Goal: Information Seeking & Learning: Learn about a topic

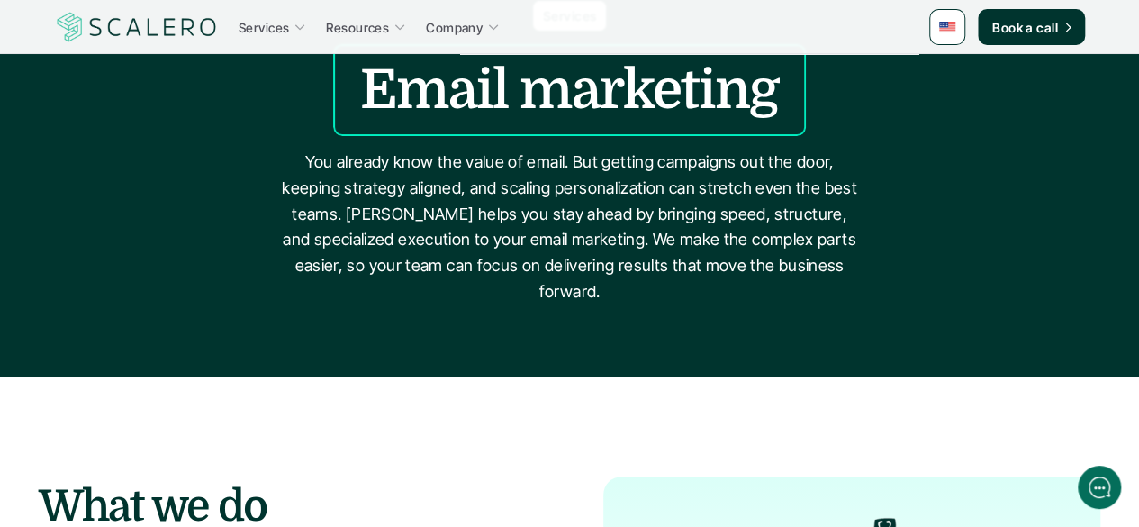
scroll to position [180, 0]
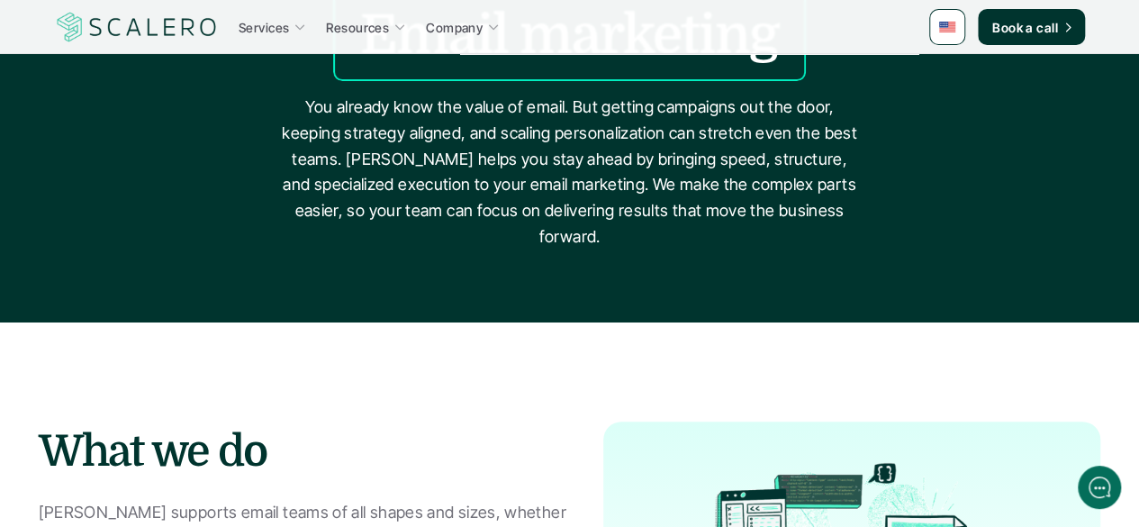
click at [475, 116] on p "You already know the value of email. But getting campaigns out the door, keepin…" at bounding box center [569, 173] width 585 height 156
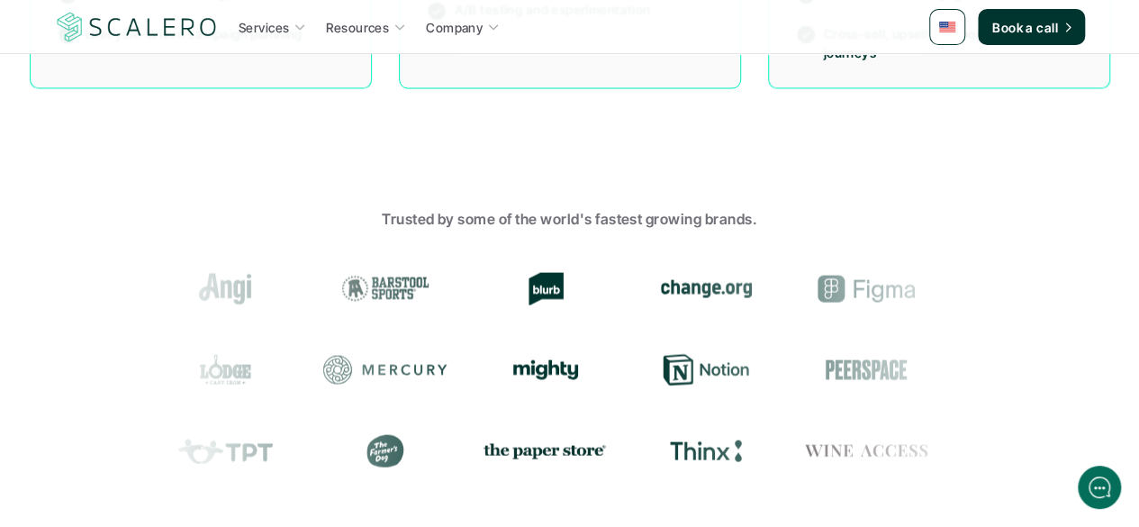
scroll to position [1710, 0]
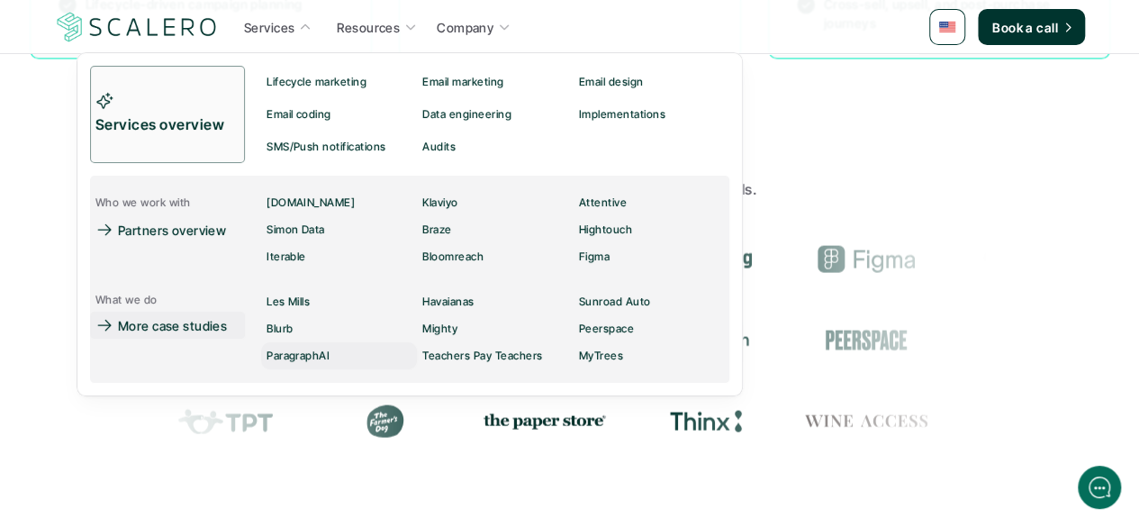
click at [221, 327] on p "More case studies" at bounding box center [172, 325] width 109 height 19
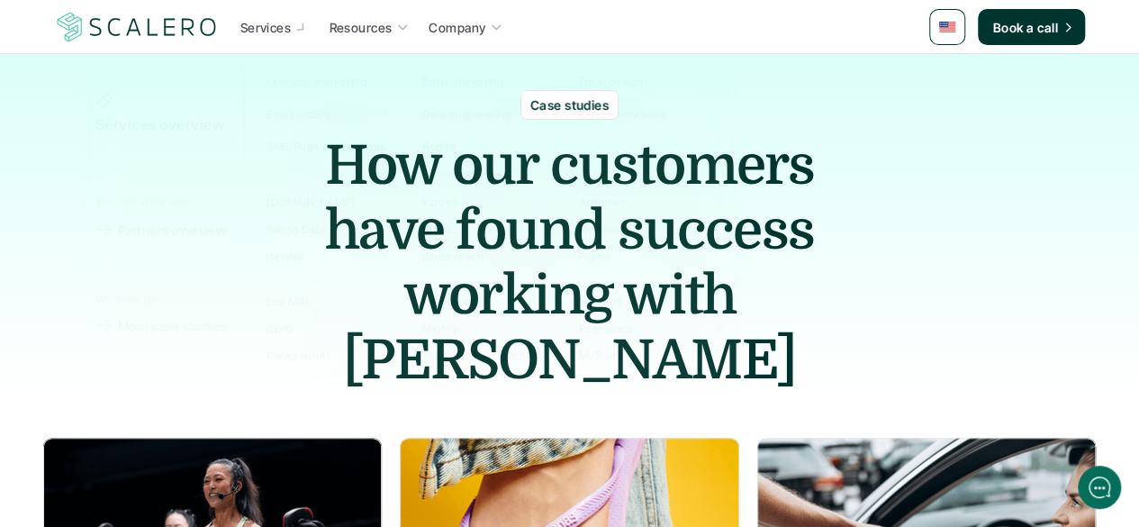
click at [798, 209] on h1 "How our customers have found success working with [PERSON_NAME]" at bounding box center [569, 262] width 585 height 259
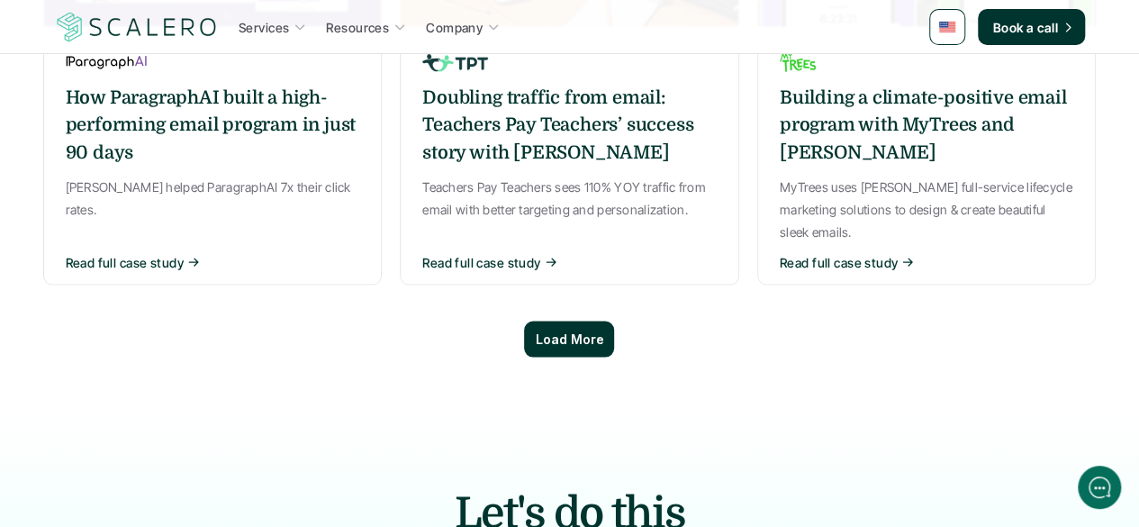
scroll to position [1530, 0]
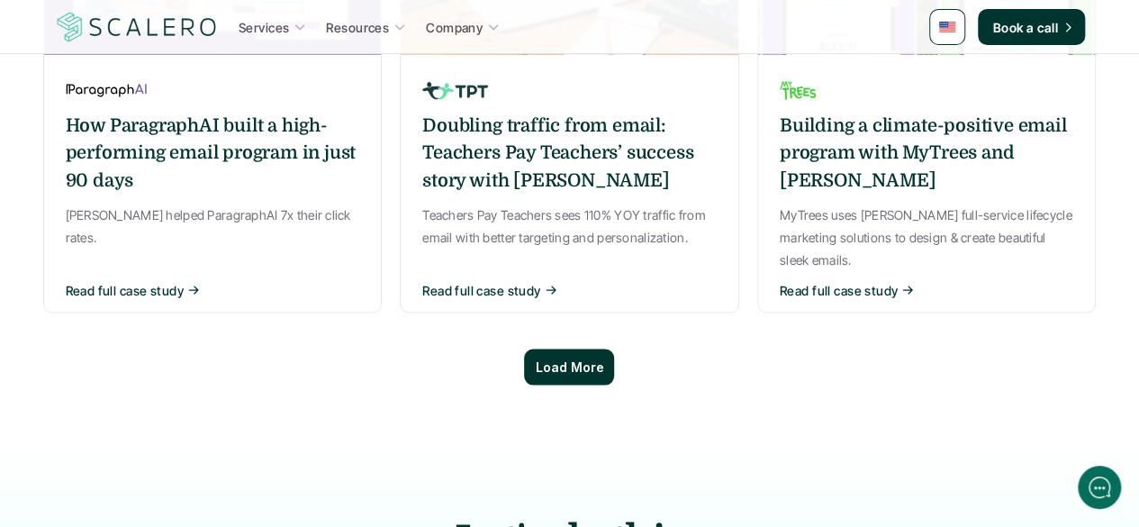
click at [556, 282] on icon at bounding box center [551, 289] width 13 height 15
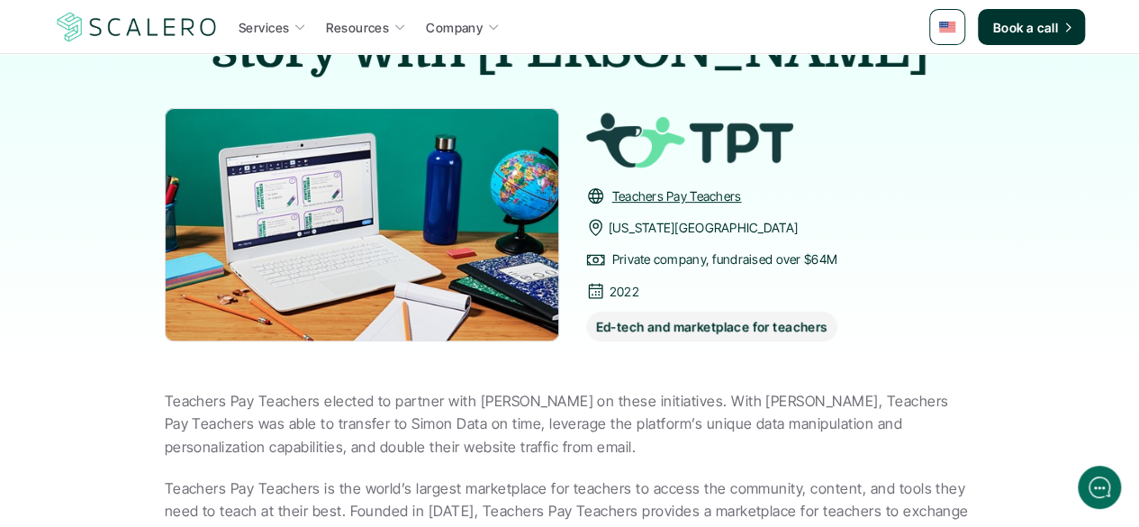
scroll to position [450, 0]
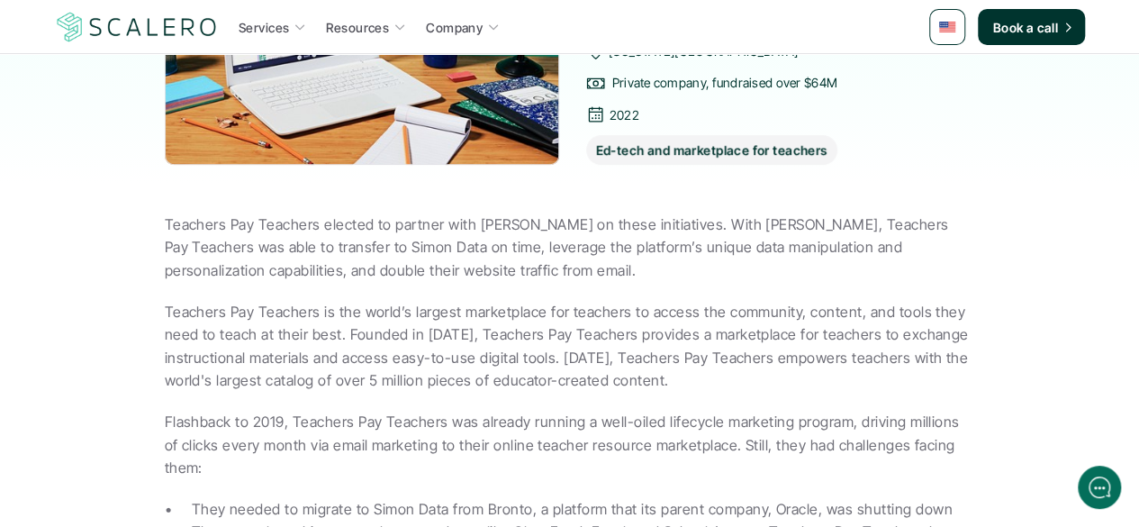
click at [532, 215] on p "Teachers Pay Teachers elected to partner with [PERSON_NAME] on these initiative…" at bounding box center [570, 247] width 810 height 69
click at [533, 215] on p "Teachers Pay Teachers elected to partner with [PERSON_NAME] on these initiative…" at bounding box center [570, 247] width 810 height 69
click at [517, 260] on p "Teachers Pay Teachers elected to partner with [PERSON_NAME] on these initiative…" at bounding box center [570, 247] width 810 height 69
click at [486, 343] on p "Teachers Pay Teachers is the world’s largest marketplace for teachers to access…" at bounding box center [570, 347] width 810 height 92
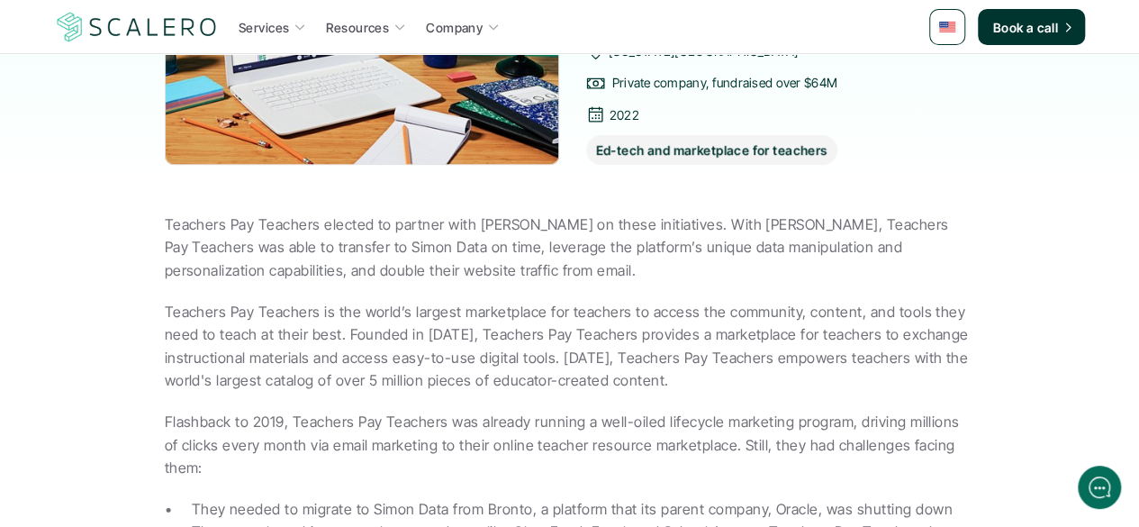
click at [486, 343] on p "Teachers Pay Teachers is the world’s largest marketplace for teachers to access…" at bounding box center [570, 347] width 810 height 92
click at [486, 344] on p "Teachers Pay Teachers is the world’s largest marketplace for teachers to access…" at bounding box center [570, 347] width 810 height 92
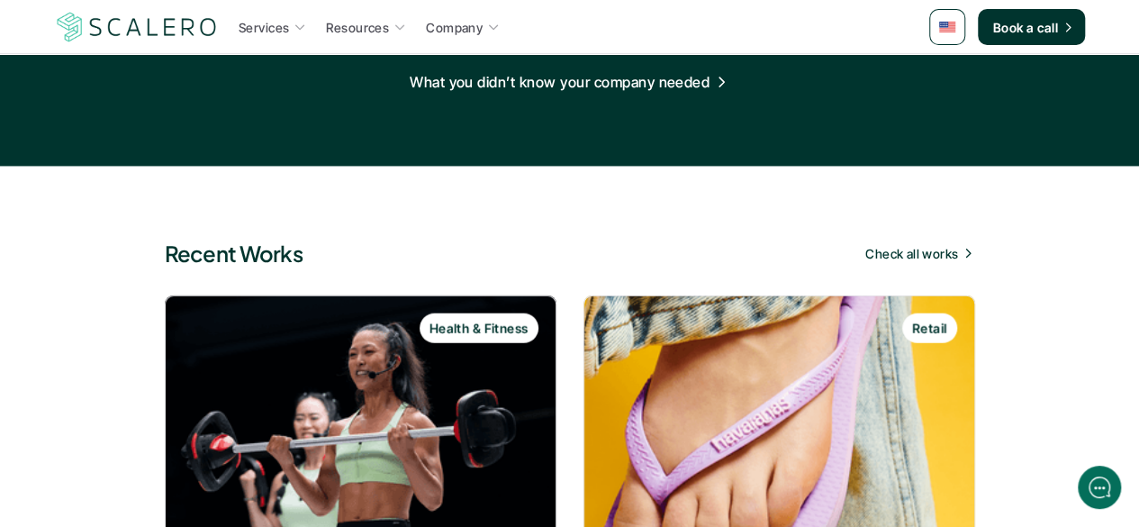
scroll to position [2070, 0]
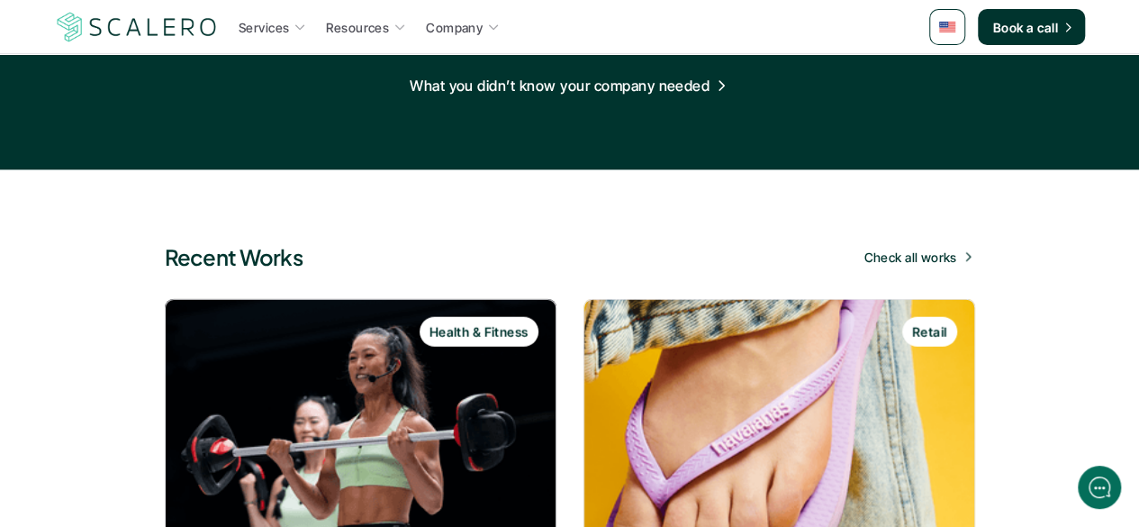
click at [939, 248] on p "Check all works" at bounding box center [909, 257] width 93 height 19
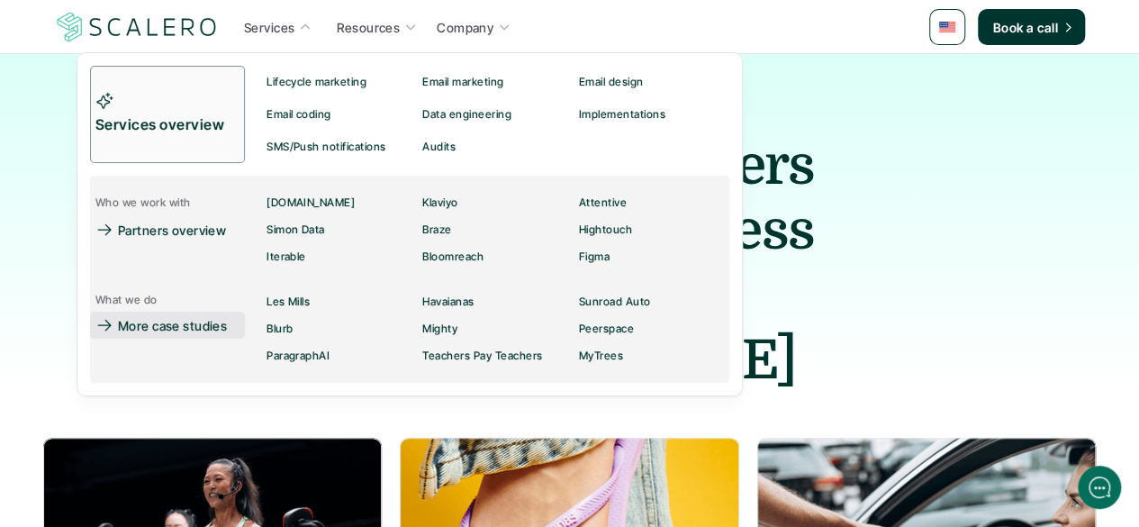
click at [208, 320] on p "More case studies" at bounding box center [172, 325] width 109 height 19
click at [220, 330] on p "More case studies" at bounding box center [172, 325] width 109 height 19
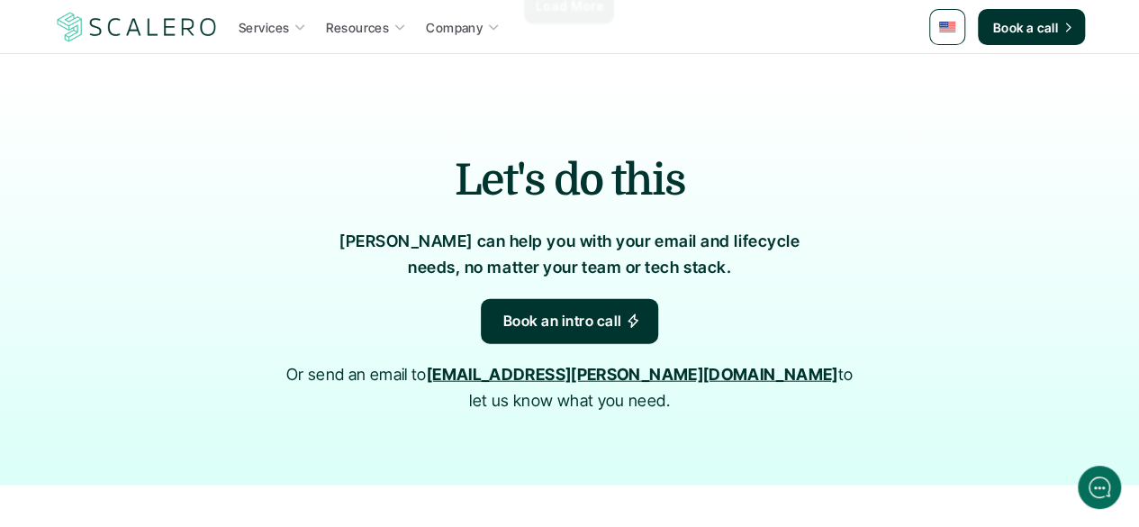
scroll to position [1530, 0]
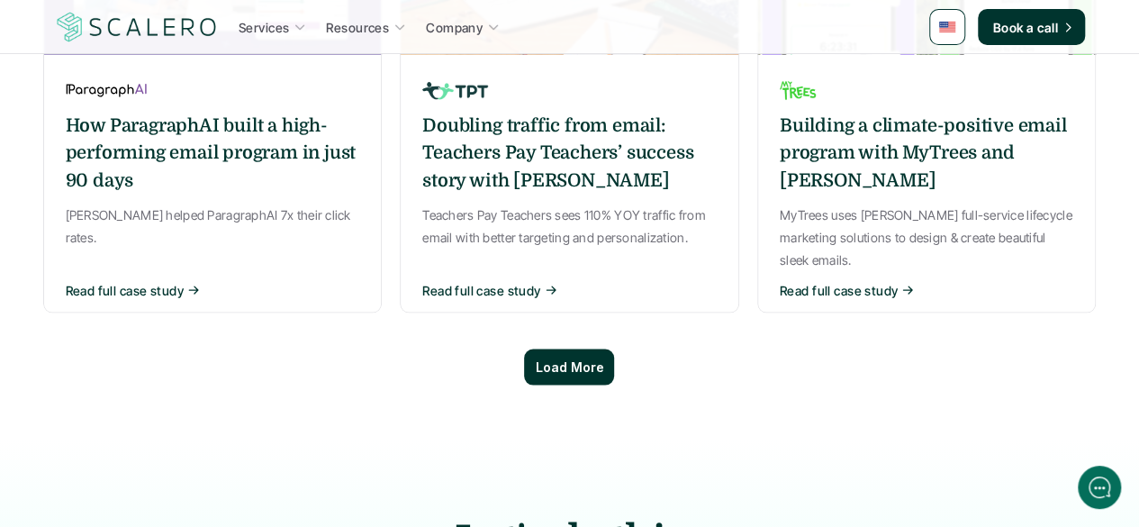
click at [592, 359] on p "Load More" at bounding box center [569, 366] width 68 height 15
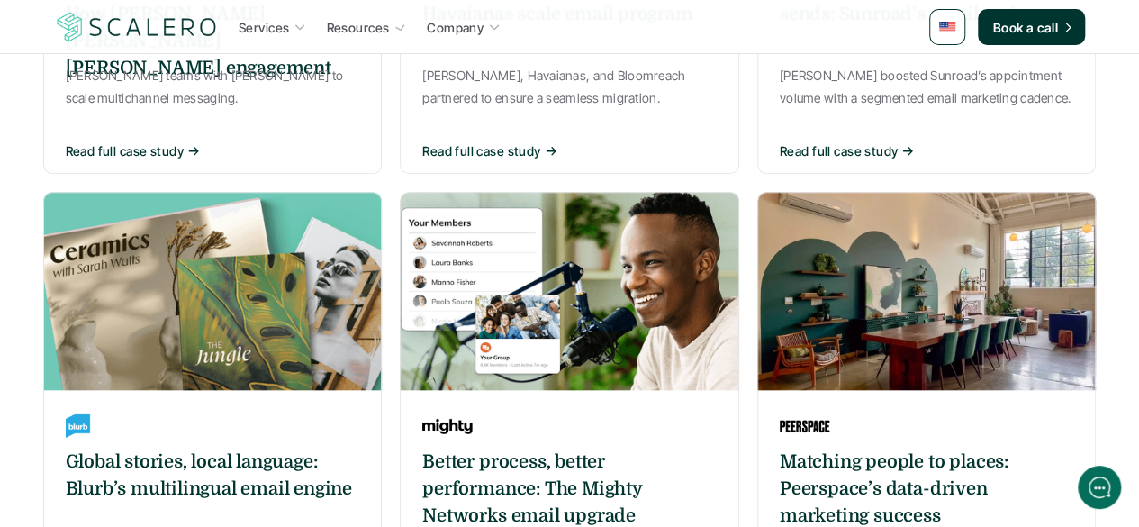
scroll to position [0, 0]
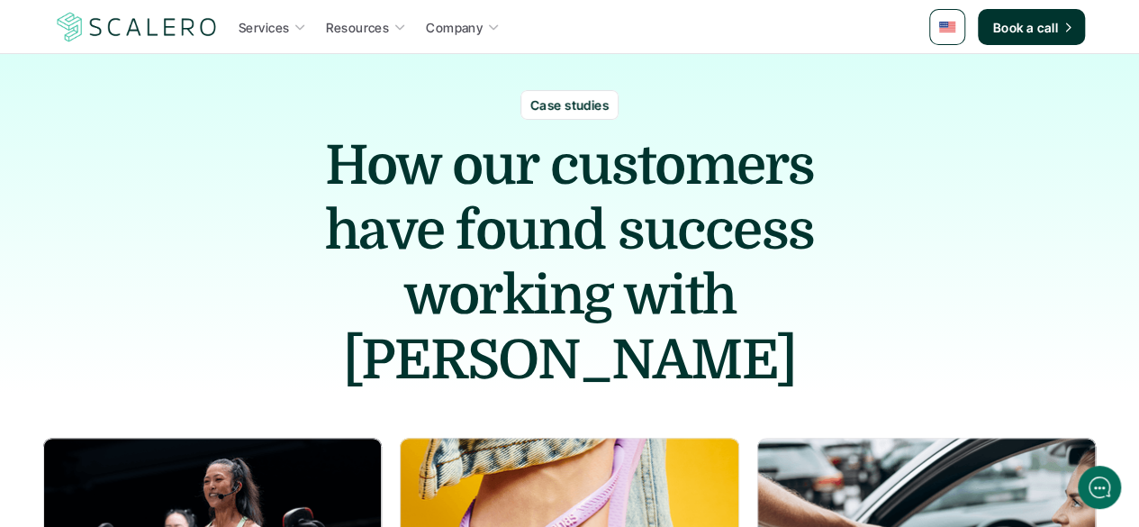
click at [617, 100] on div "Case studies" at bounding box center [569, 105] width 98 height 30
click at [617, 101] on div "Case studies" at bounding box center [569, 105] width 98 height 30
click at [582, 111] on p "Case studies" at bounding box center [569, 104] width 78 height 19
click at [565, 192] on h1 "How our customers have found success working with [PERSON_NAME]" at bounding box center [569, 262] width 585 height 259
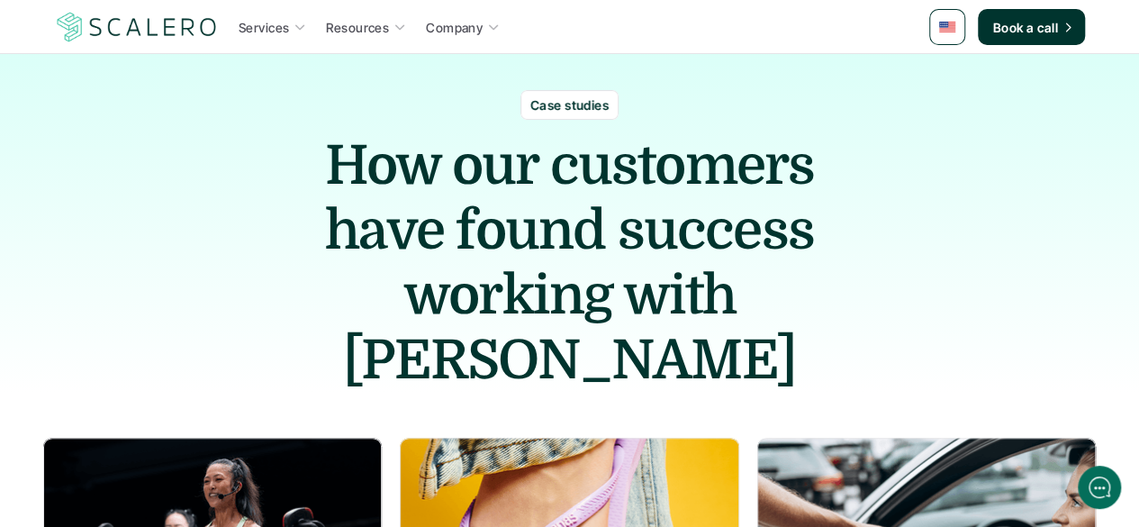
click at [564, 192] on h1 "How our customers have found success working with [PERSON_NAME]" at bounding box center [569, 262] width 585 height 259
click at [563, 192] on h1 "How our customers have found success working with [PERSON_NAME]" at bounding box center [569, 262] width 585 height 259
click at [598, 257] on h1 "How our customers have found success working with [PERSON_NAME]" at bounding box center [569, 262] width 585 height 259
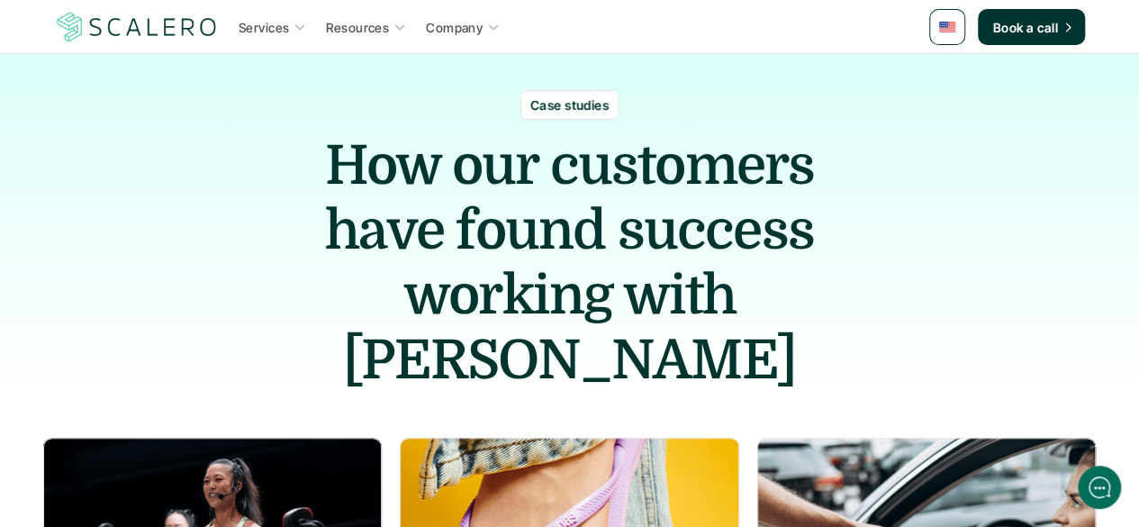
click at [853, 254] on h1 "How our customers have found success working with [PERSON_NAME]" at bounding box center [569, 262] width 585 height 259
